Goal: Find contact information: Find contact information

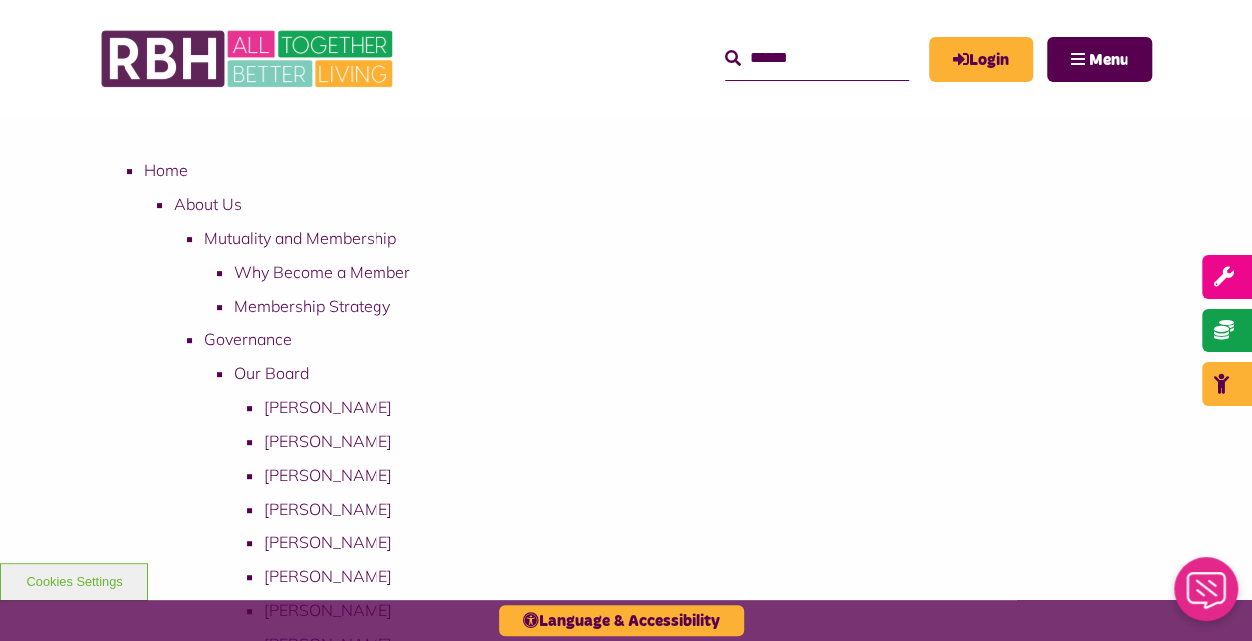
scroll to position [265, 0]
click at [1073, 72] on button "Menu" at bounding box center [1100, 59] width 106 height 45
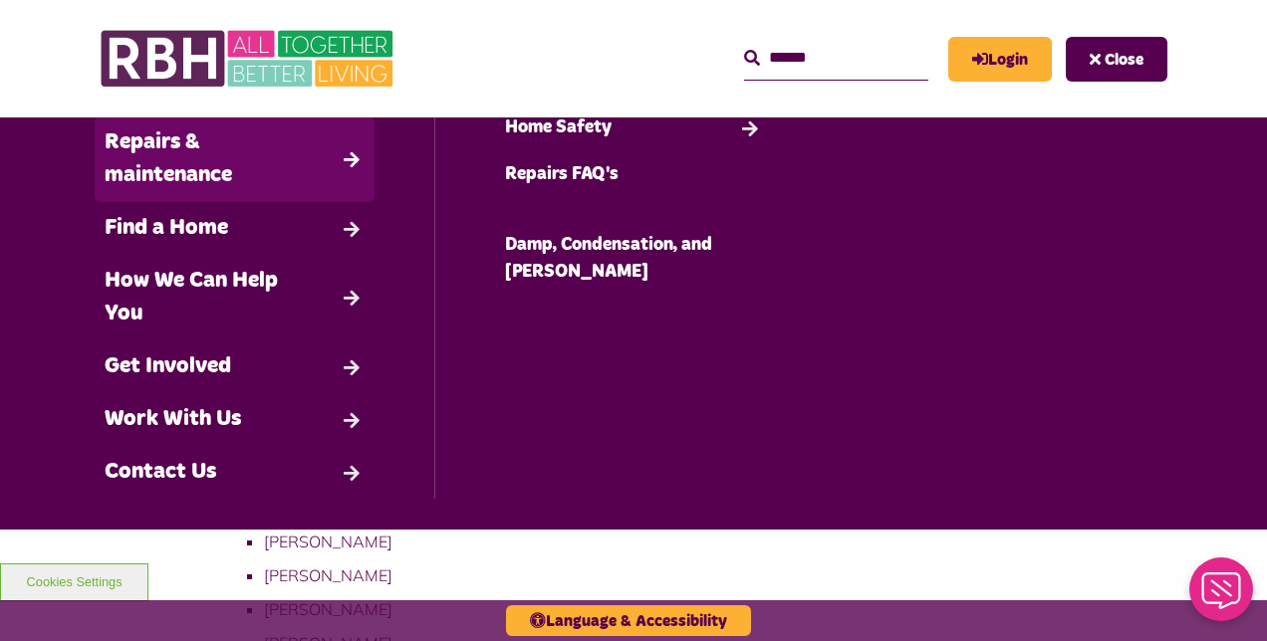
scroll to position [155, 0]
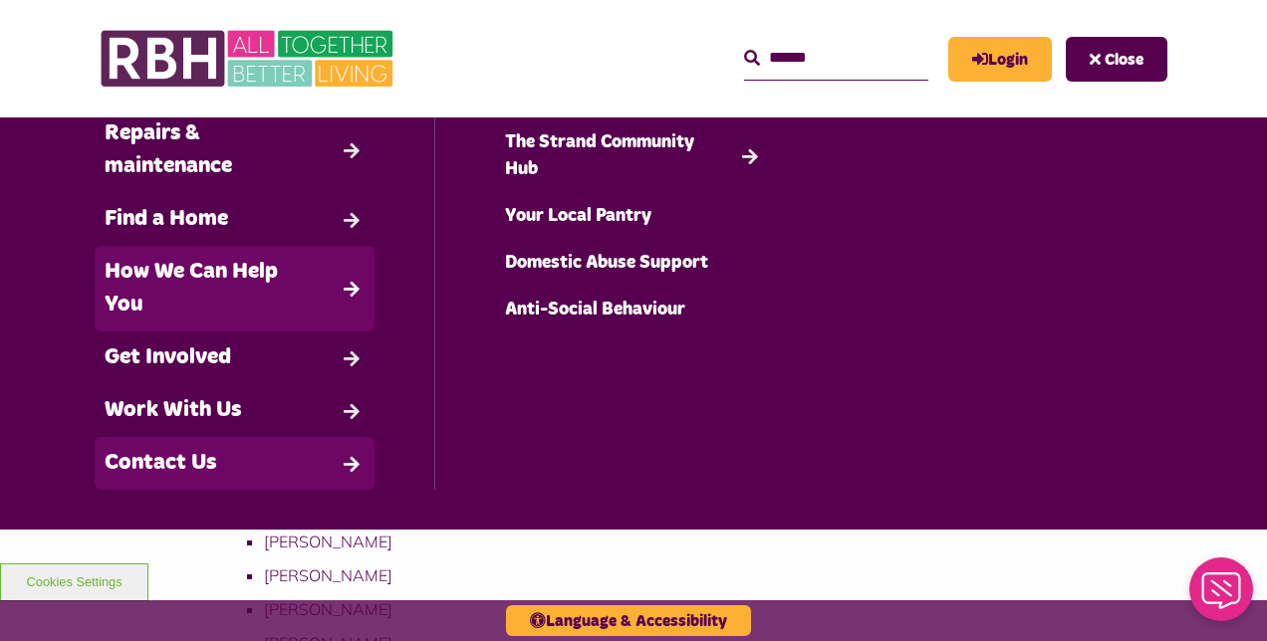
click at [203, 449] on link "Contact Us" at bounding box center [235, 463] width 280 height 53
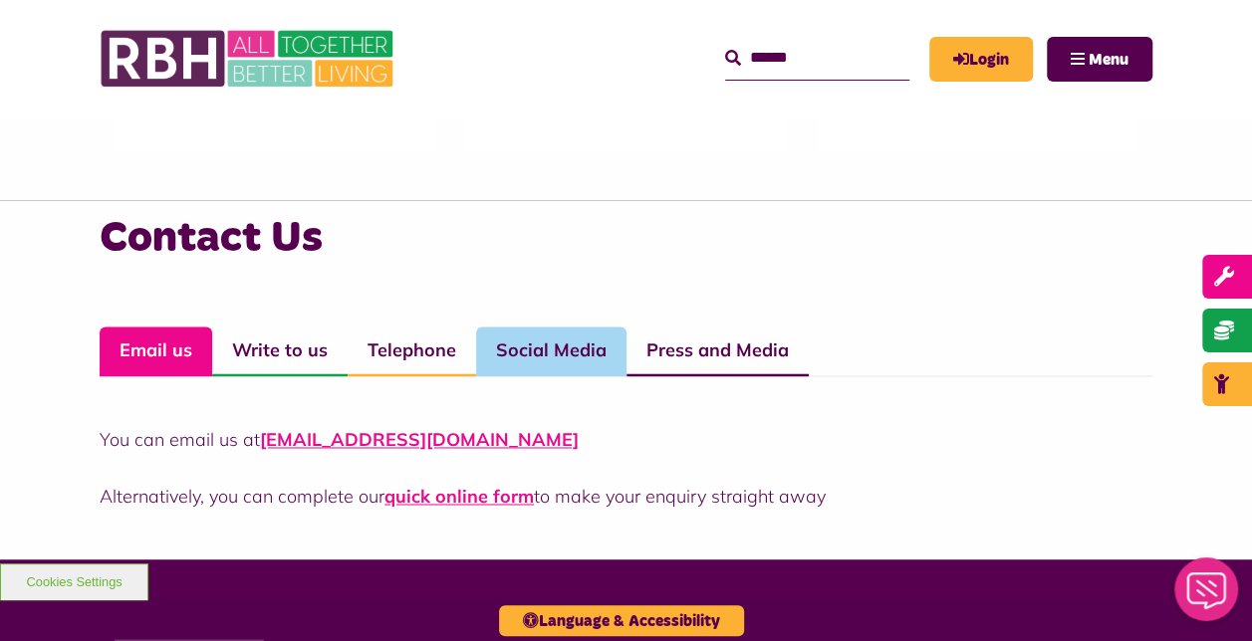
scroll to position [1309, 0]
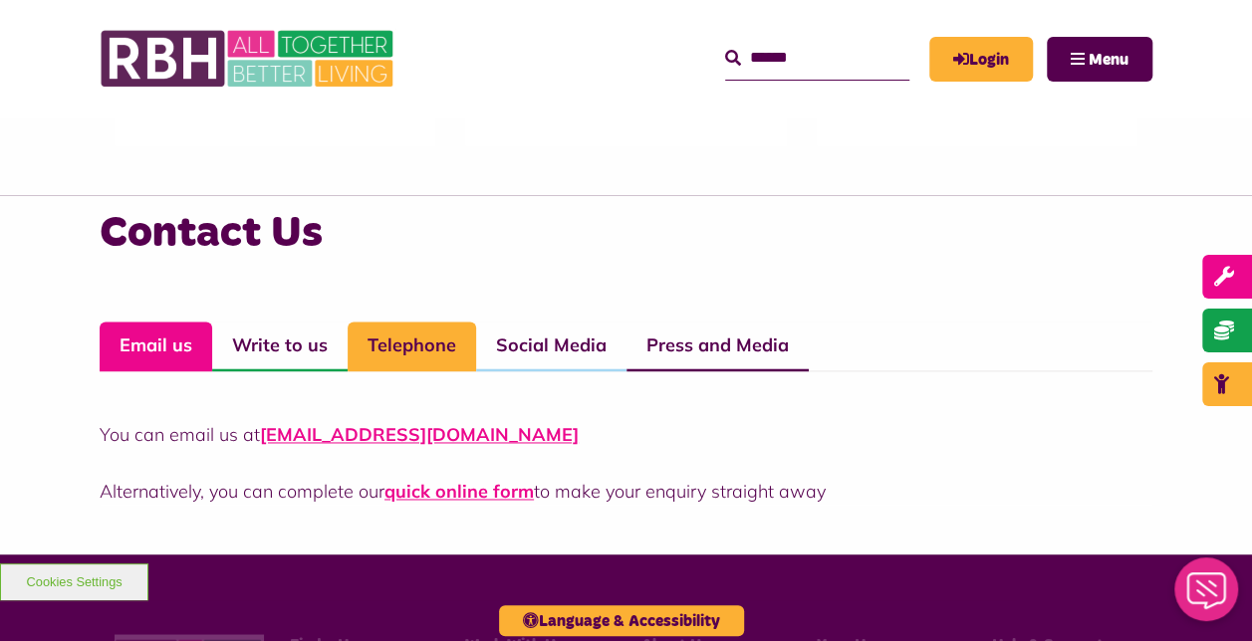
click at [438, 356] on link "Telephone" at bounding box center [412, 347] width 128 height 50
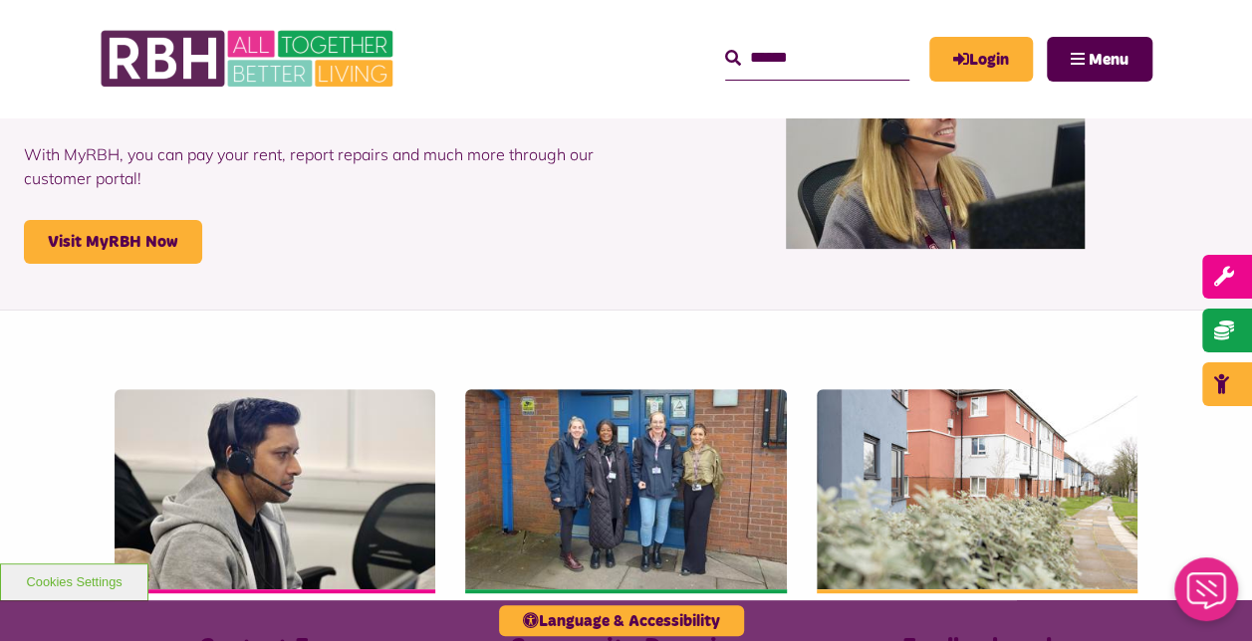
scroll to position [0, 0]
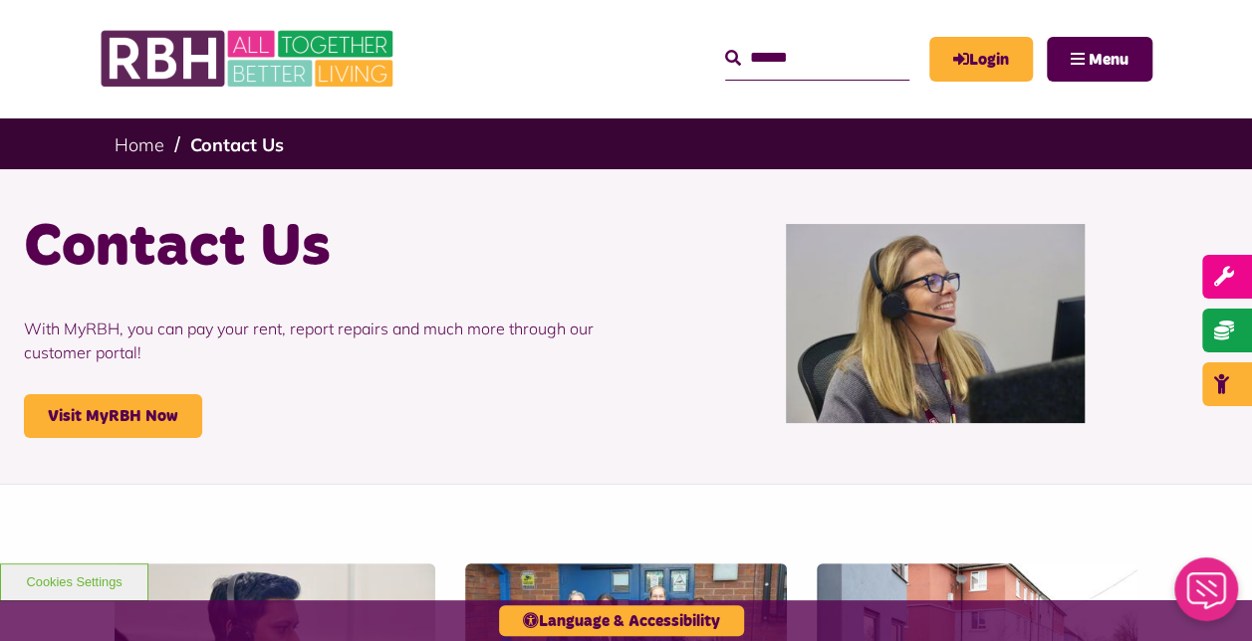
click at [765, 76] on input "Search" at bounding box center [817, 58] width 184 height 43
type input "**********"
click at [725, 47] on button "Search" at bounding box center [733, 59] width 16 height 24
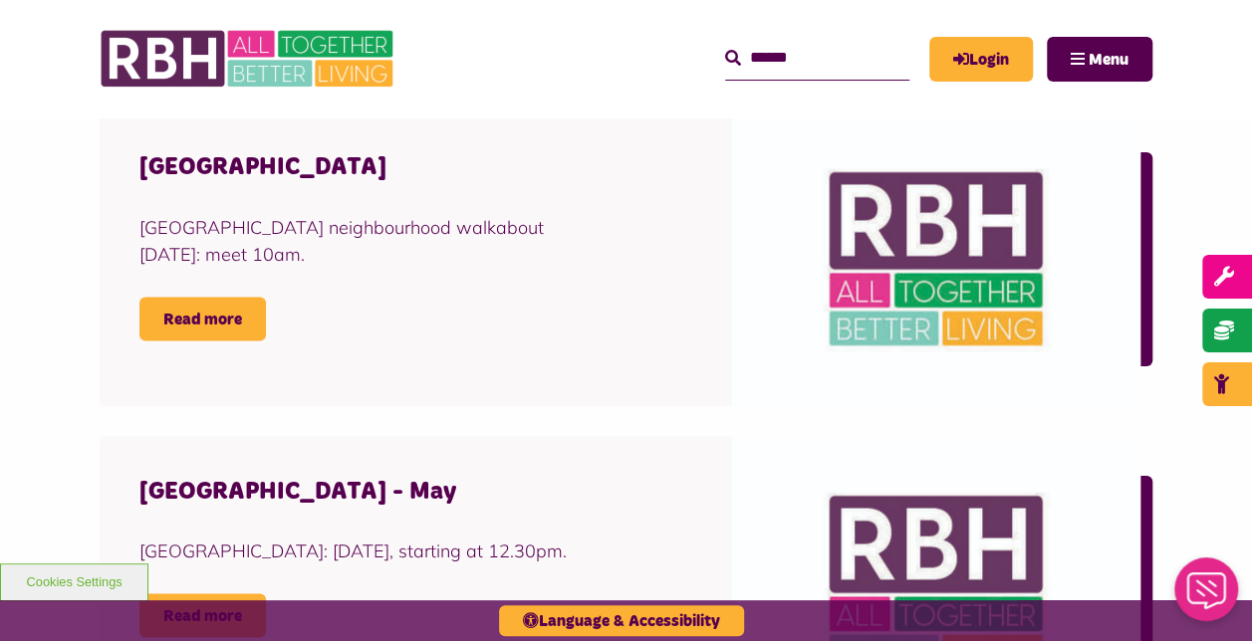
scroll to position [1676, 0]
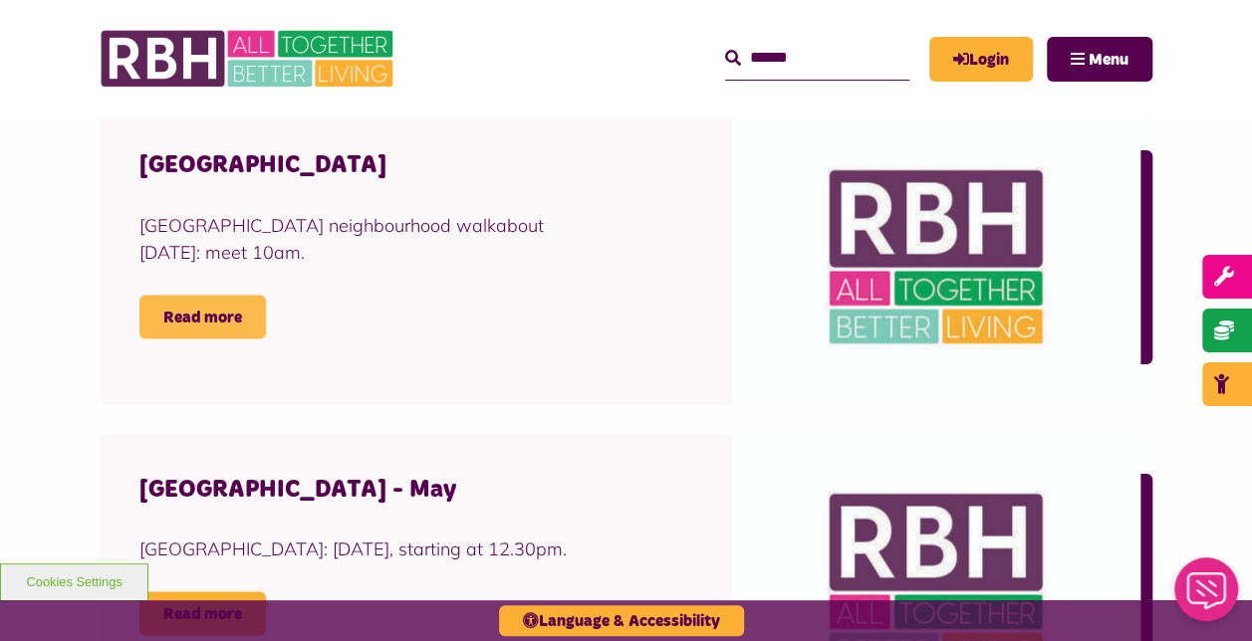
click at [221, 331] on link "Read more" at bounding box center [202, 317] width 126 height 44
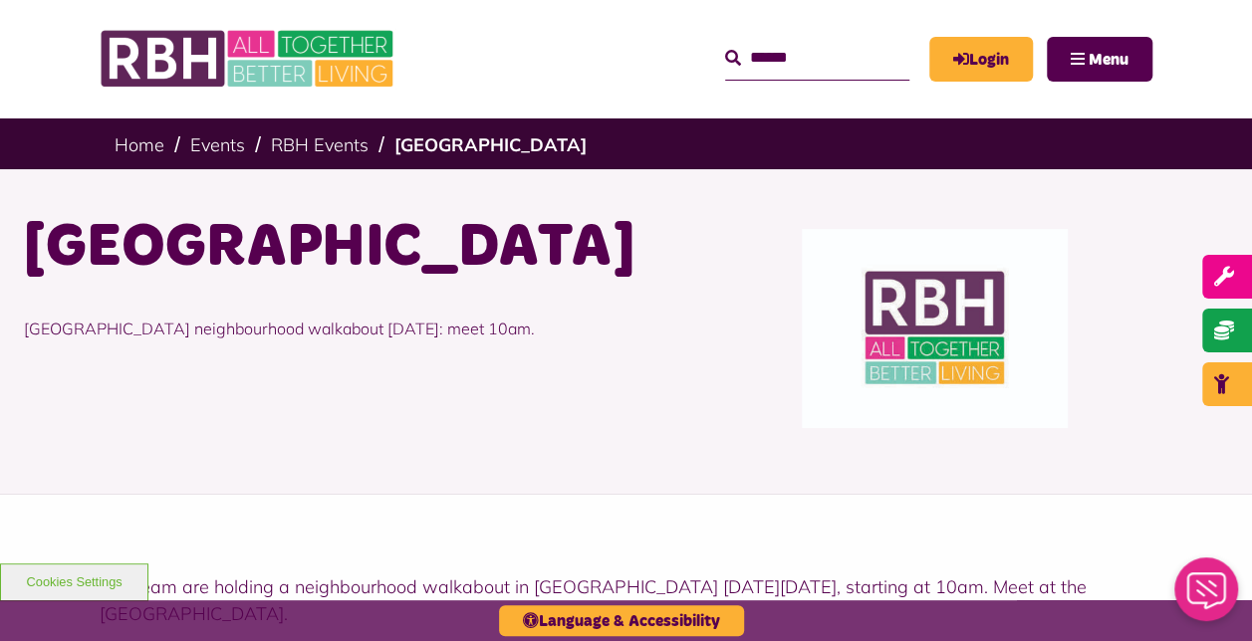
scroll to position [419, 0]
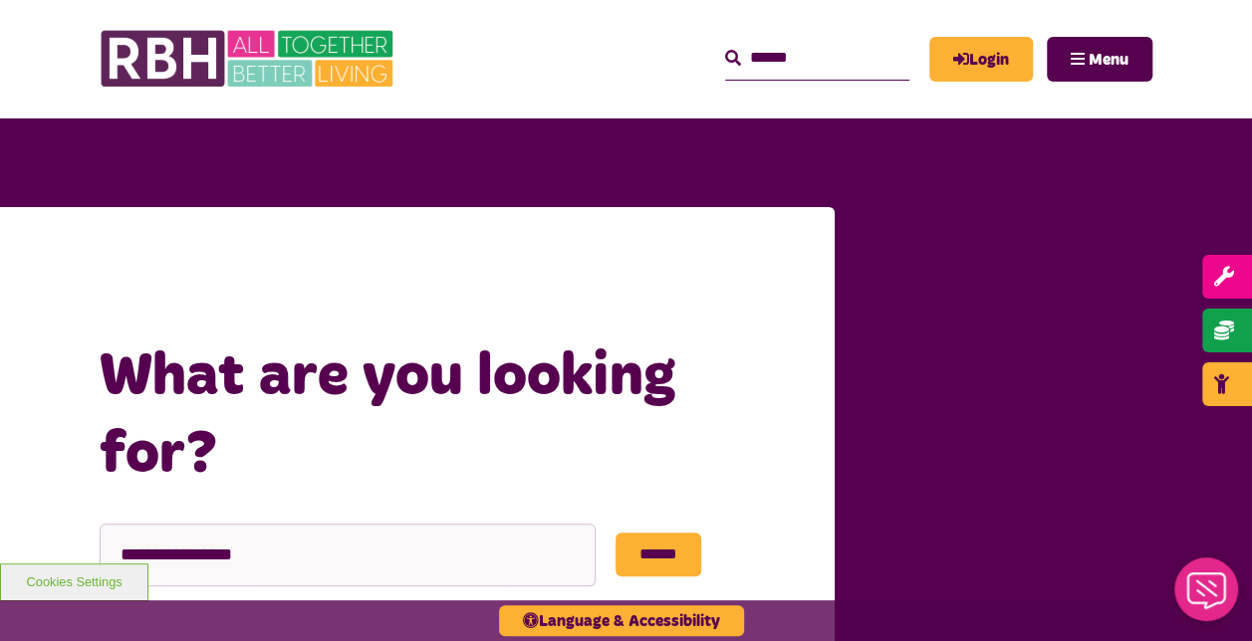
click at [812, 58] on input "Search" at bounding box center [817, 58] width 184 height 43
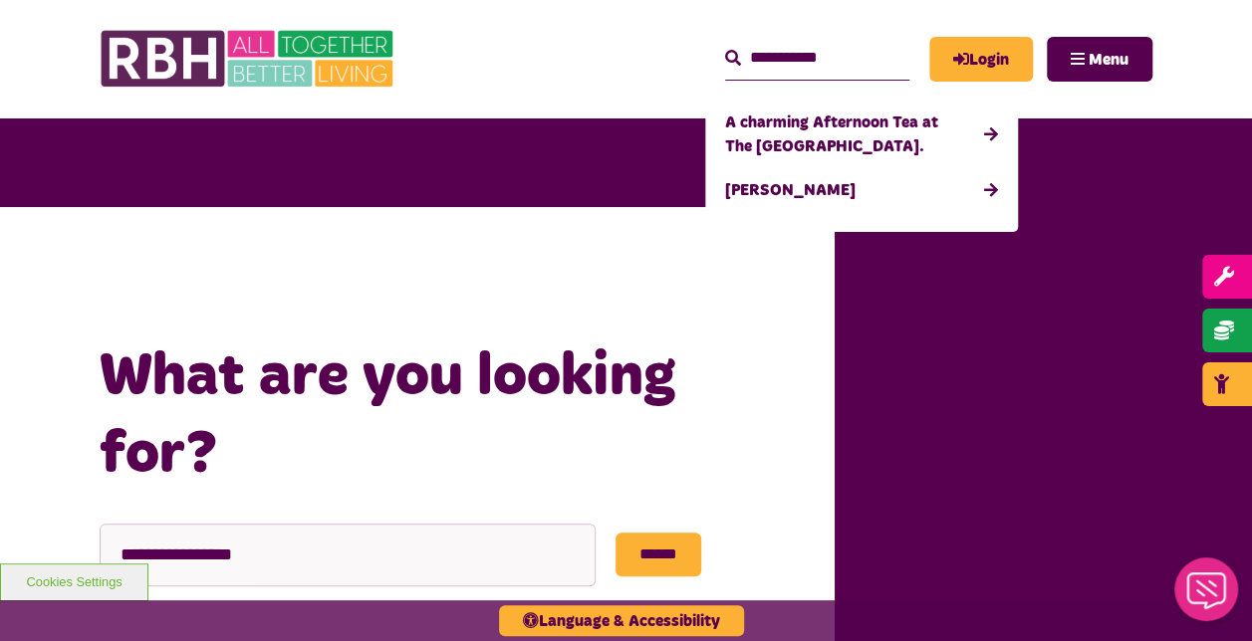
type input "**********"
click at [725, 47] on button "Search" at bounding box center [733, 59] width 16 height 24
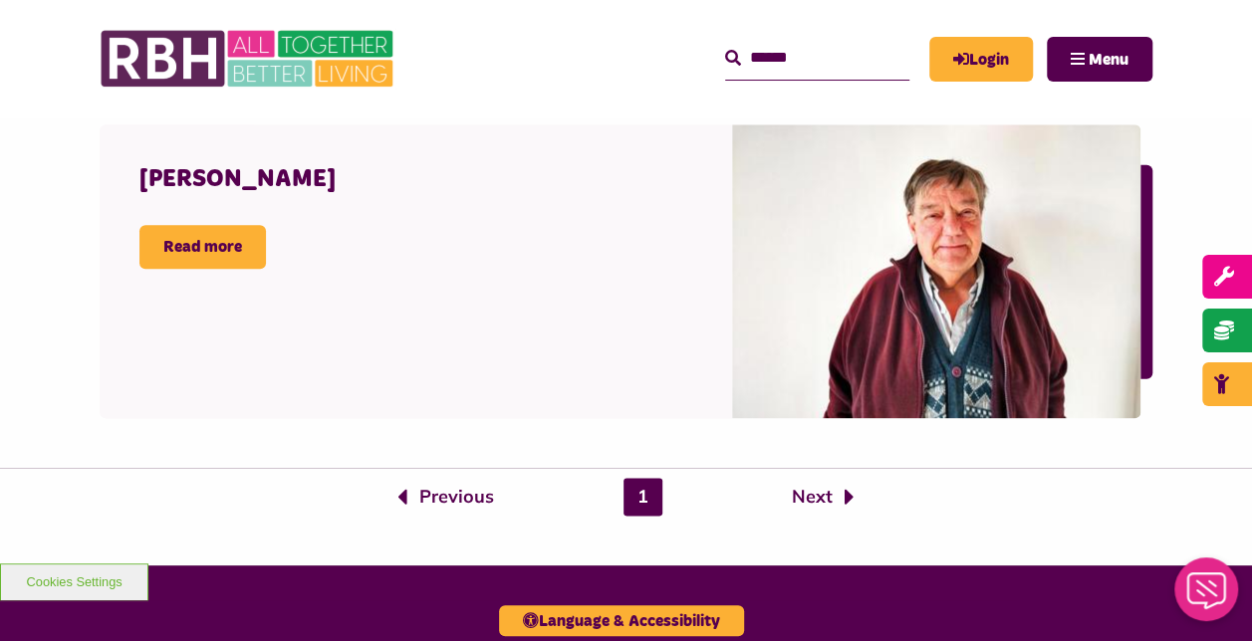
scroll to position [1322, 0]
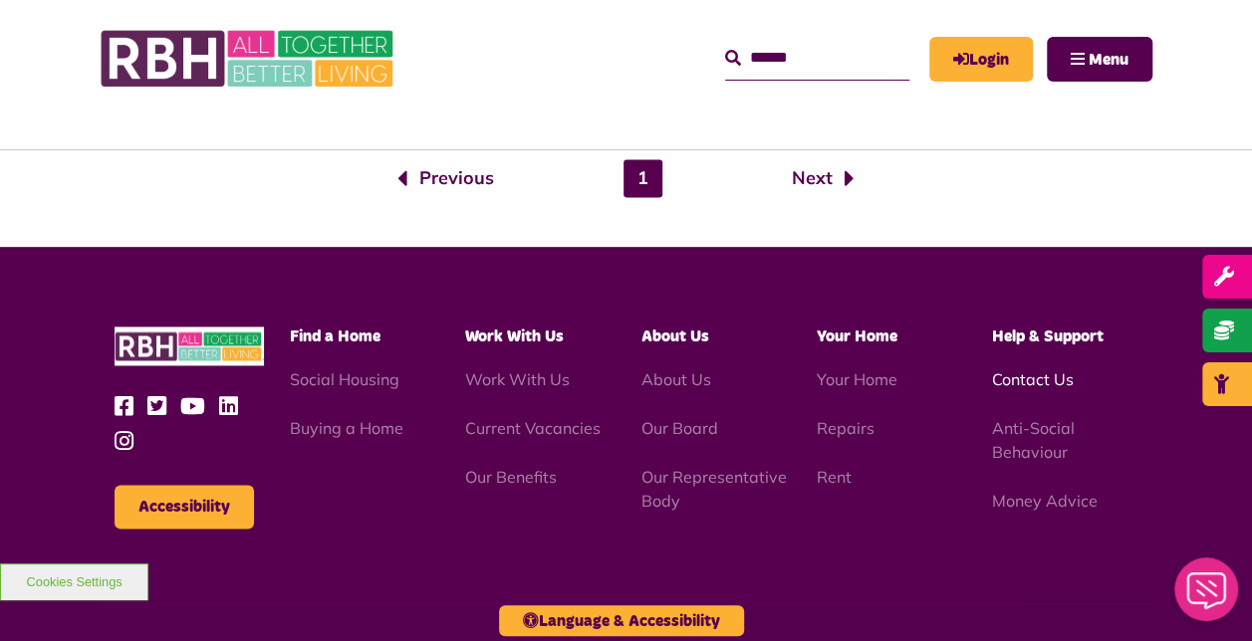
click at [1012, 378] on link "Contact Us" at bounding box center [1033, 379] width 82 height 20
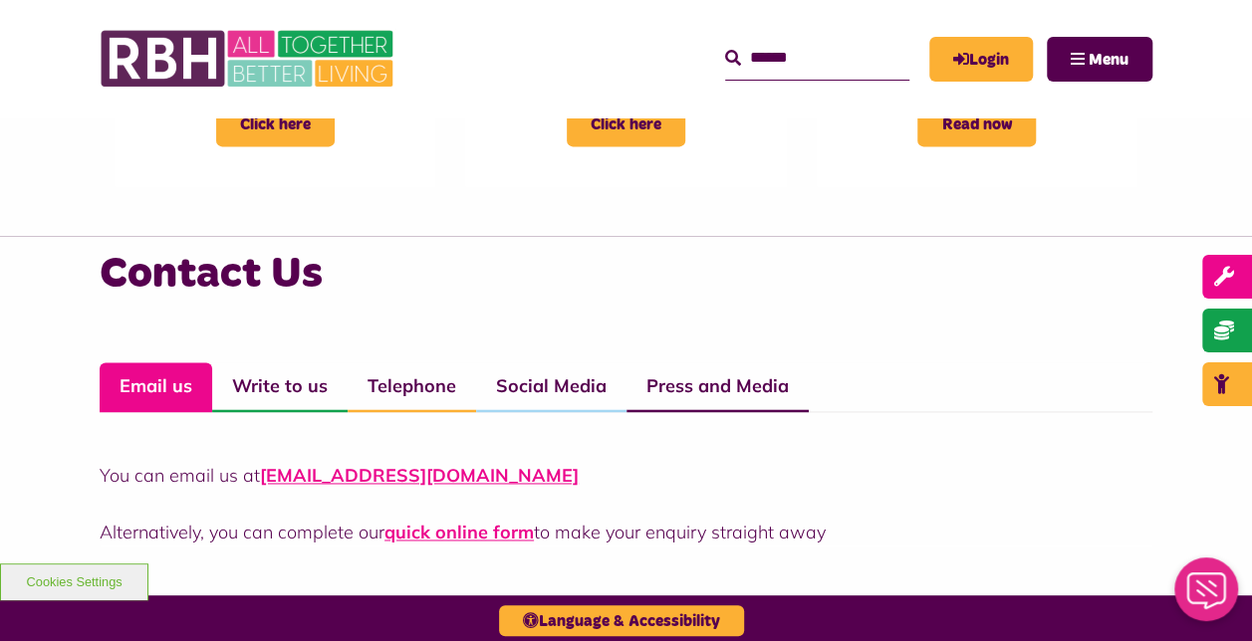
scroll to position [1267, 0]
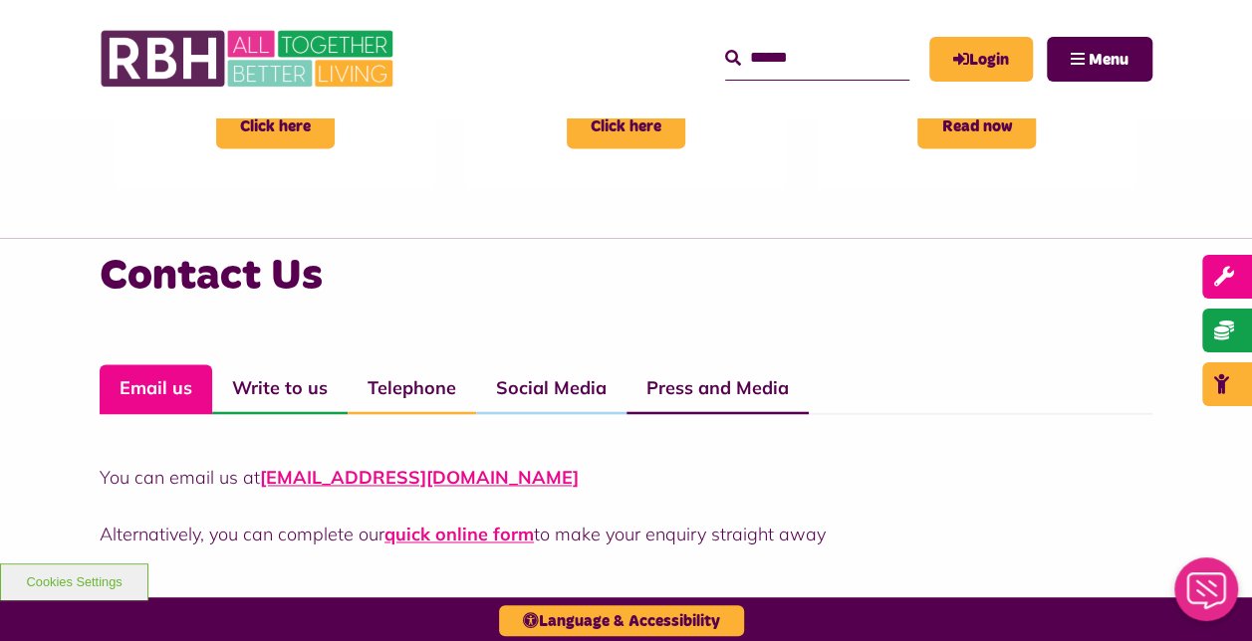
click at [361, 430] on div "You can email us at CustomerExperience@rbh.org.uk Alternatively, you can comple…" at bounding box center [626, 480] width 1053 height 133
click at [400, 413] on link "Telephone" at bounding box center [412, 389] width 128 height 50
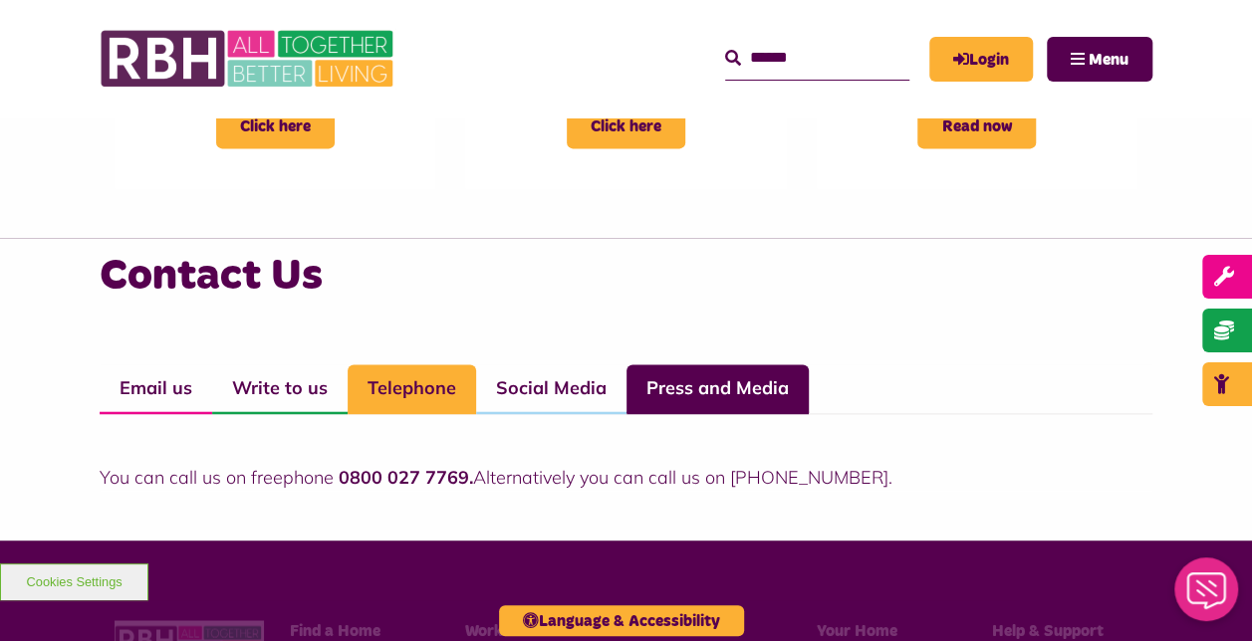
drag, startPoint x: 285, startPoint y: 384, endPoint x: 640, endPoint y: 390, distance: 355.5
click at [640, 390] on link "Press and Media" at bounding box center [717, 389] width 182 height 50
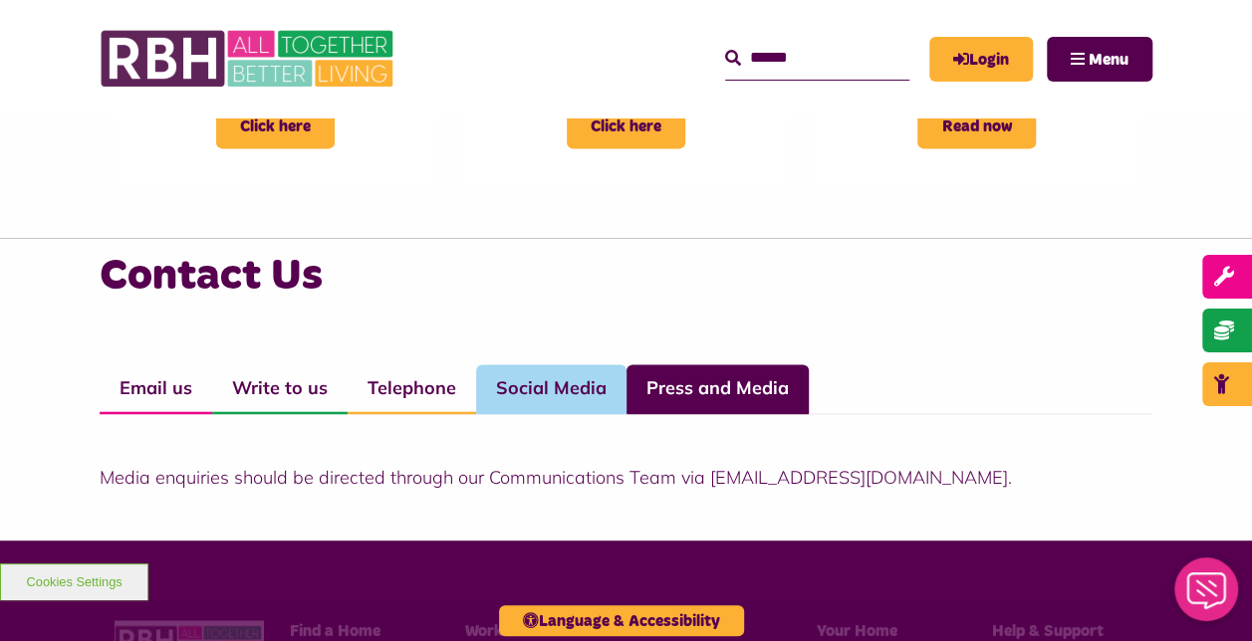
click at [552, 395] on link "Social Media" at bounding box center [551, 389] width 150 height 50
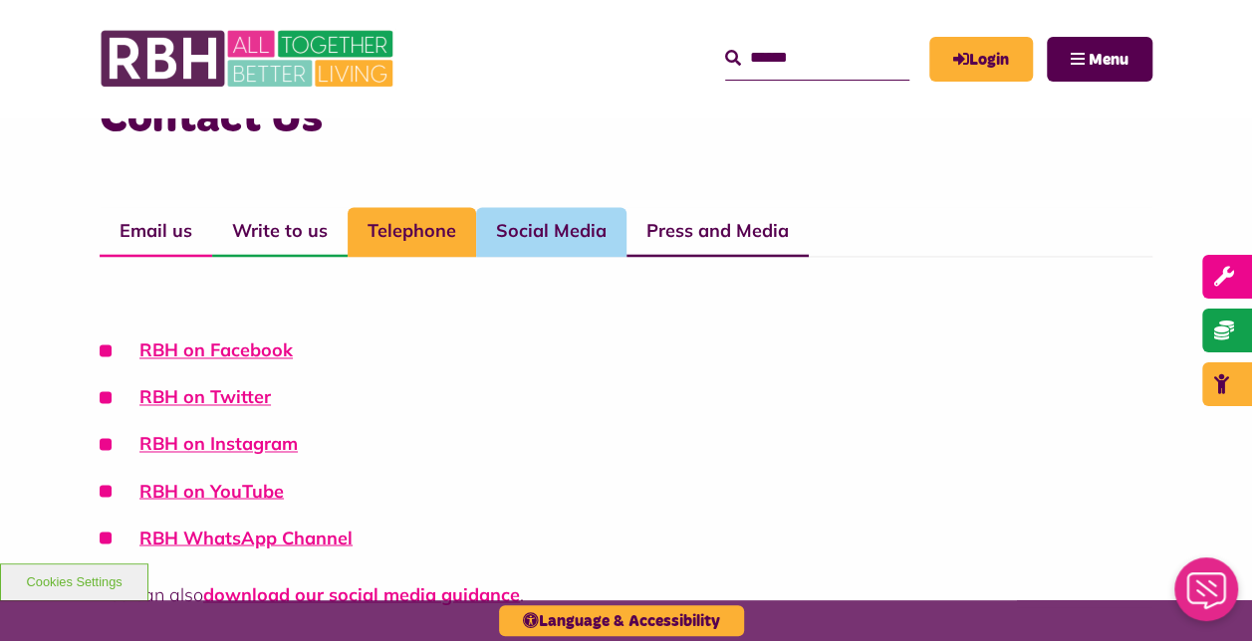
scroll to position [1415, 0]
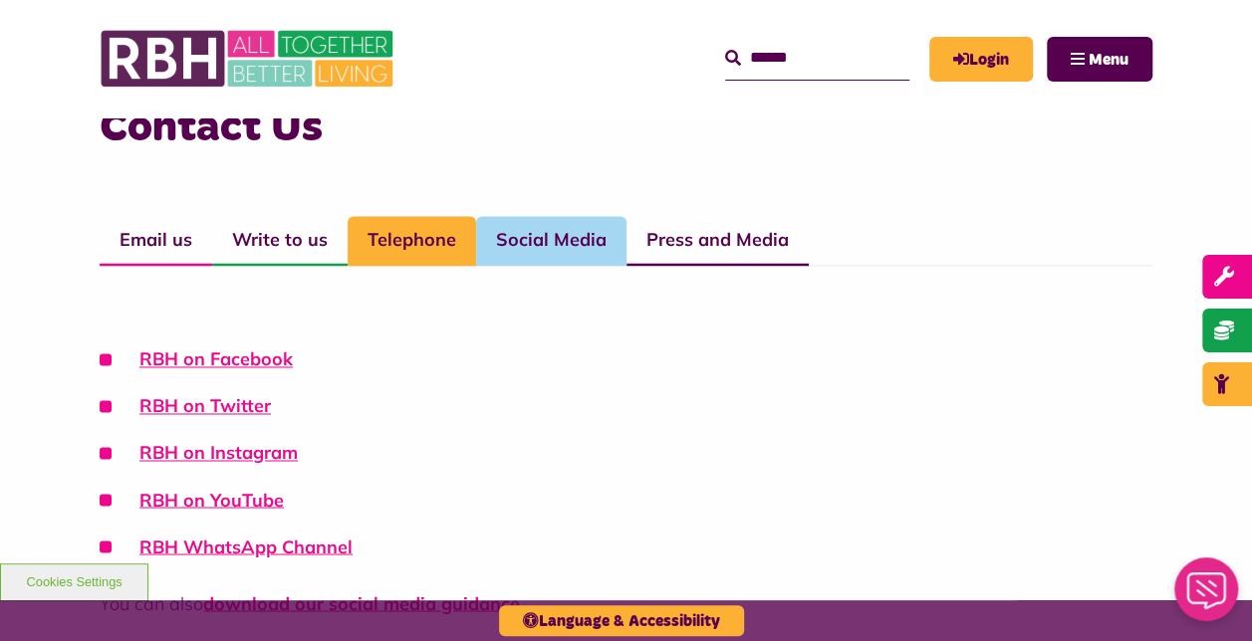
click at [414, 258] on link "Telephone" at bounding box center [412, 241] width 128 height 50
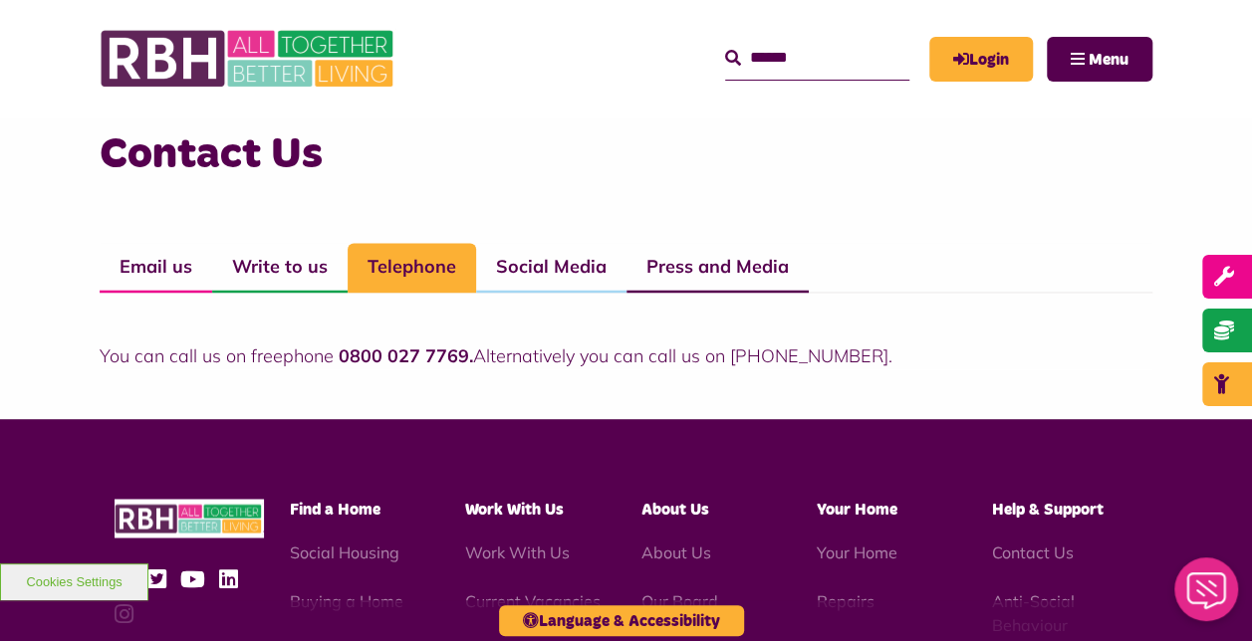
scroll to position [1502, 0]
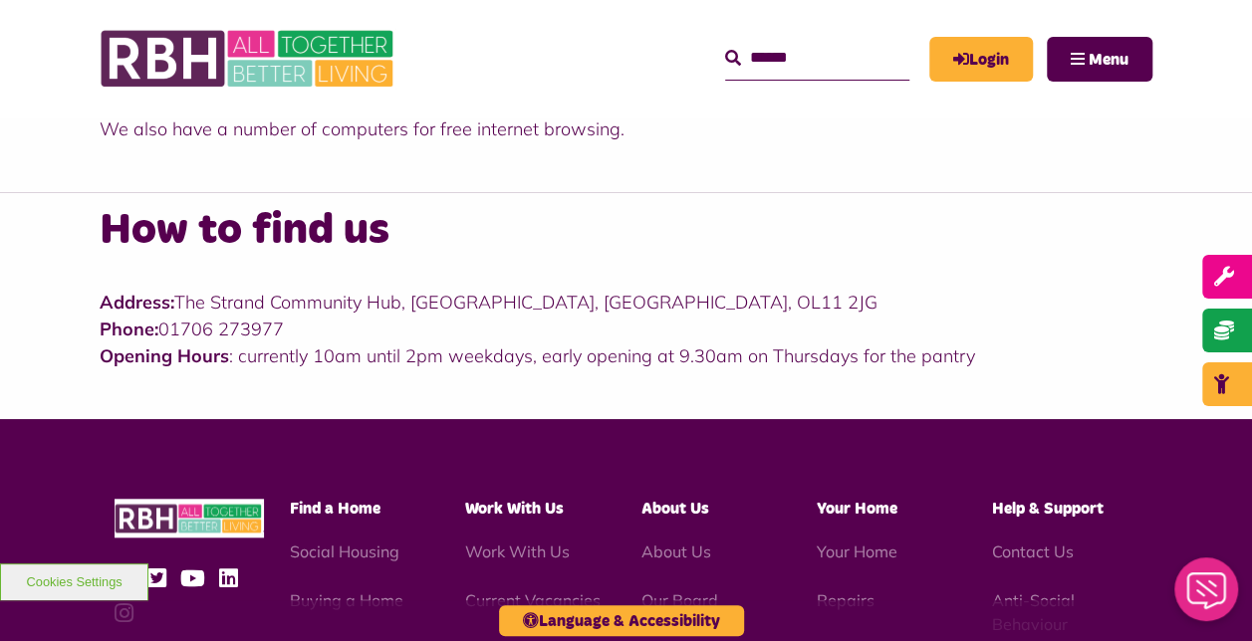
scroll to position [671, 0]
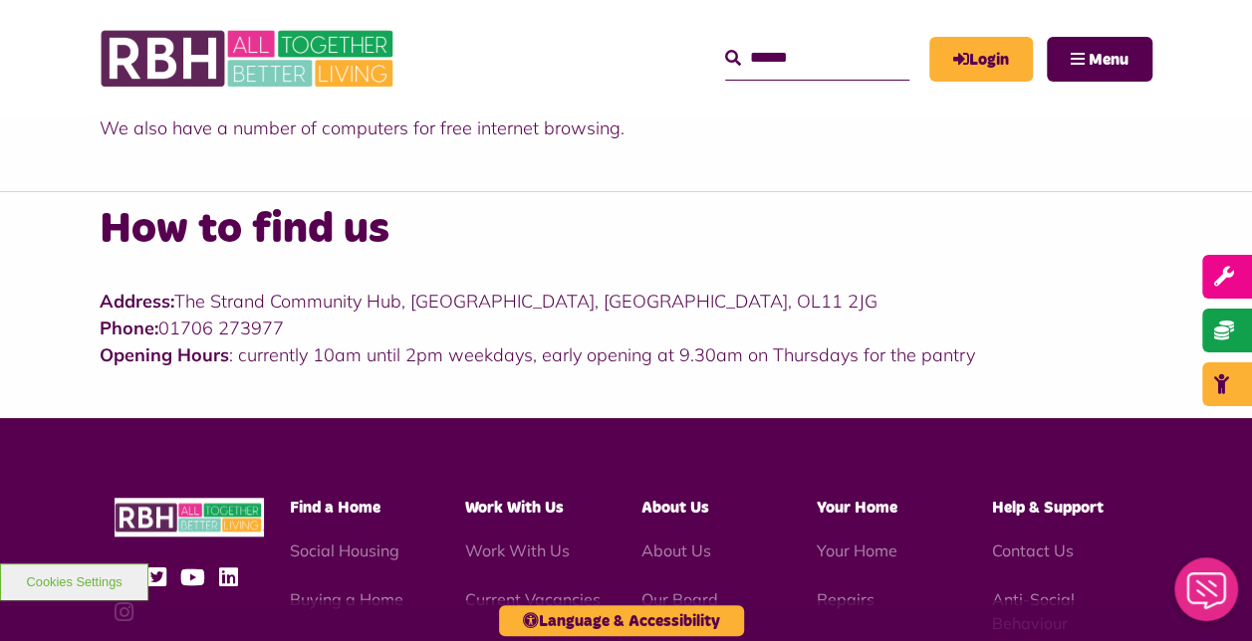
click at [636, 411] on div "How to find us Address: [GEOGRAPHIC_DATA] Phone: [PHONE_NUMBER] Opening Hours :…" at bounding box center [626, 304] width 1252 height 227
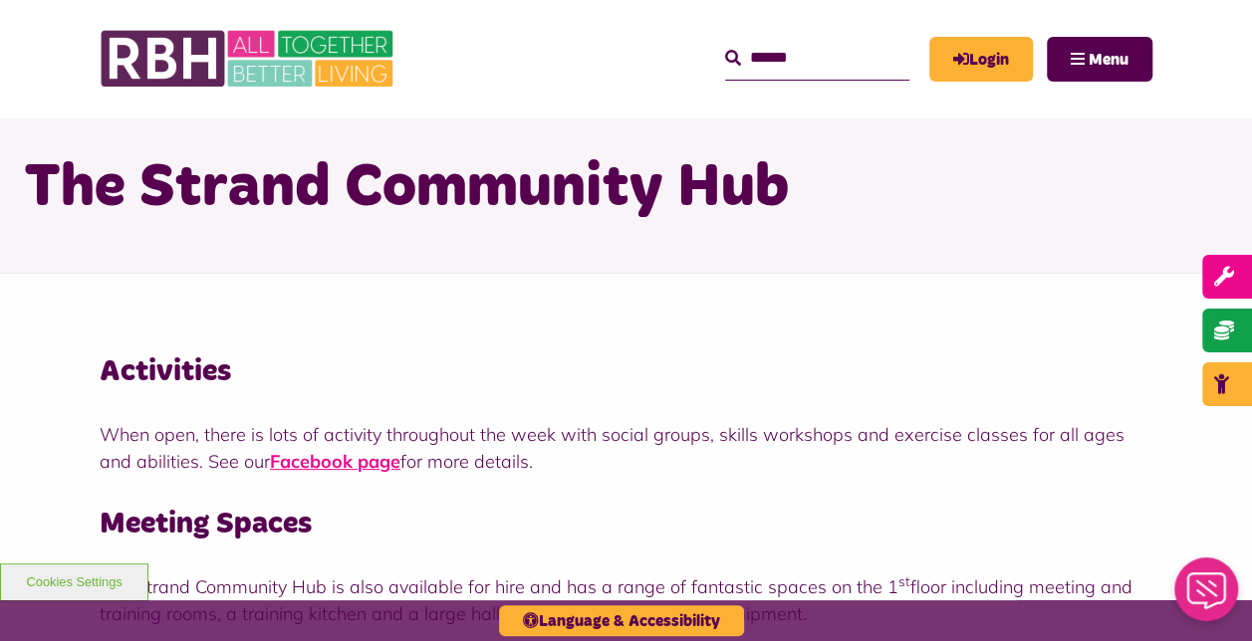
scroll to position [0, 0]
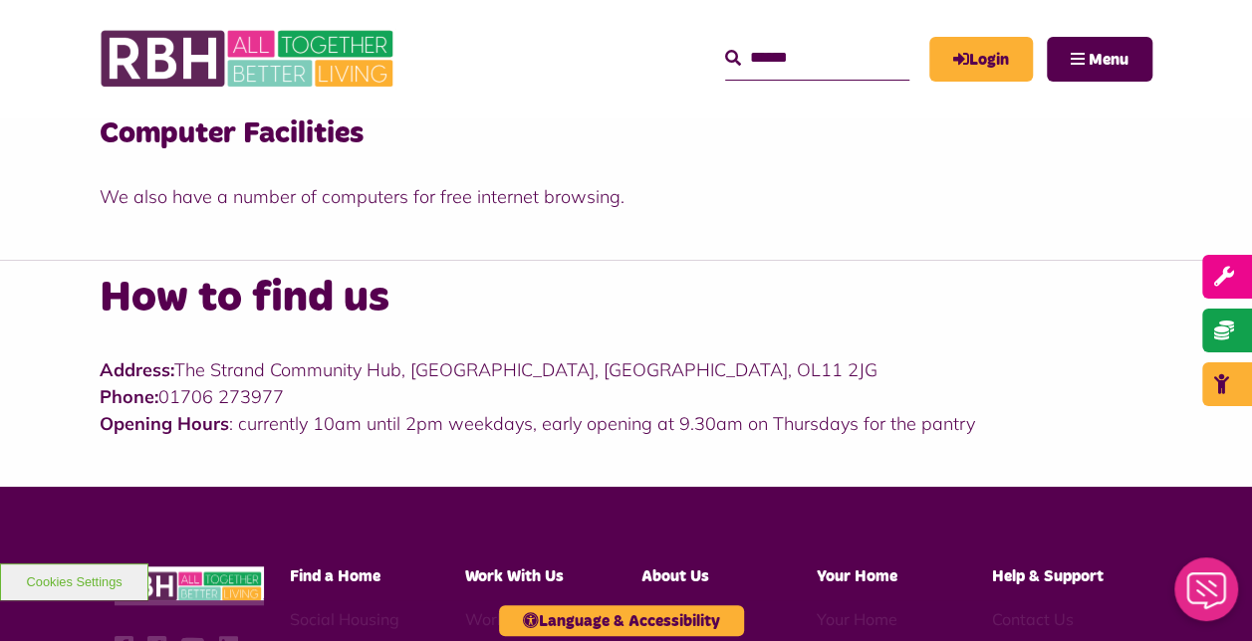
scroll to position [658, 0]
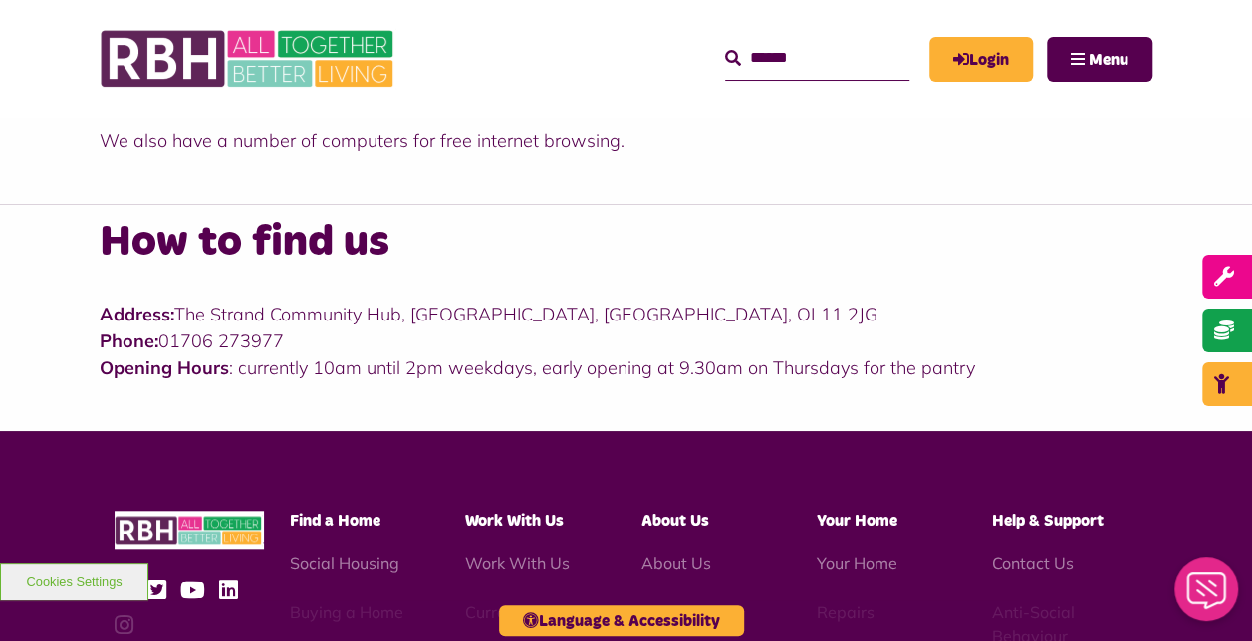
click at [292, 334] on p "Address: [GEOGRAPHIC_DATA] Phone: [PHONE_NUMBER] Opening Hours : currently 10am…" at bounding box center [626, 341] width 1053 height 81
drag, startPoint x: 283, startPoint y: 340, endPoint x: 163, endPoint y: 336, distance: 119.6
click at [163, 336] on p "Address: [GEOGRAPHIC_DATA] Phone: [PHONE_NUMBER] Opening Hours : currently 10am…" at bounding box center [626, 341] width 1053 height 81
copy p "01706 273977"
click at [203, 208] on div "How to find us Address: [GEOGRAPHIC_DATA] Phone: [PHONE_NUMBER] Opening Hours :…" at bounding box center [626, 317] width 1252 height 227
